Goal: Subscribe to service/newsletter

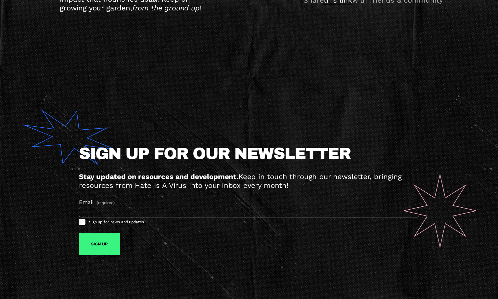
scroll to position [4150, 0]
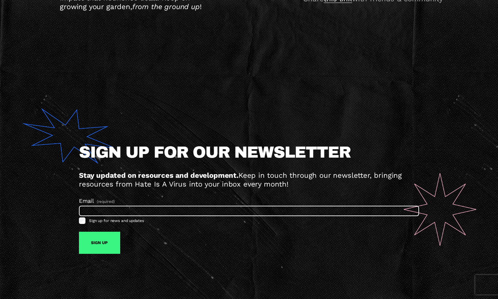
click at [169, 212] on input "Email (required)" at bounding box center [249, 211] width 340 height 10
type input "**********"
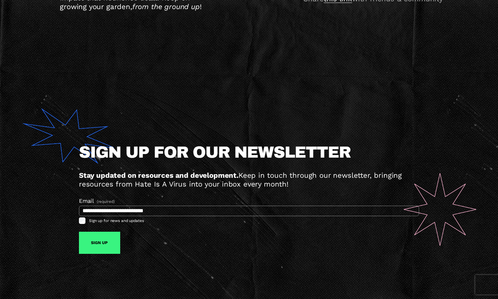
click at [103, 246] on button "Sign Up Sign Up" at bounding box center [99, 243] width 41 height 22
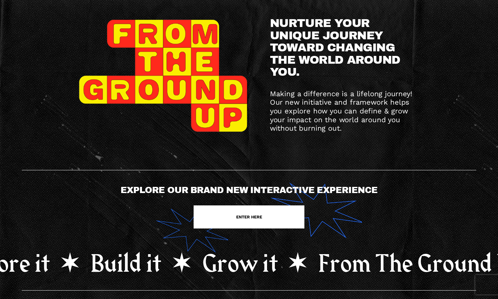
scroll to position [0, 0]
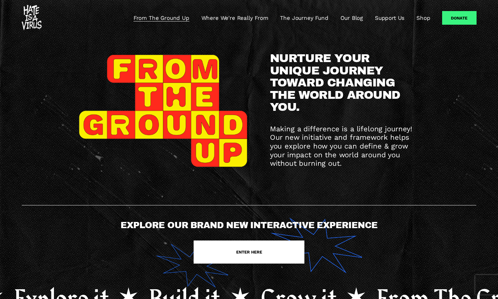
click at [254, 15] on link "Where We're Really From" at bounding box center [234, 18] width 67 height 8
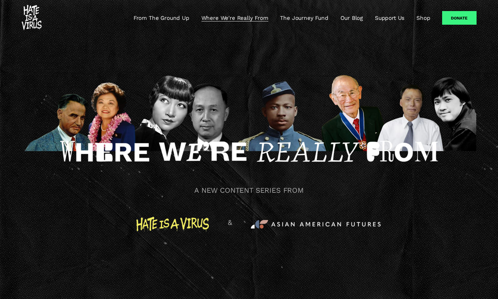
click at [295, 16] on link "The Journey Fund" at bounding box center [304, 18] width 48 height 8
